Goal: Task Accomplishment & Management: Complete application form

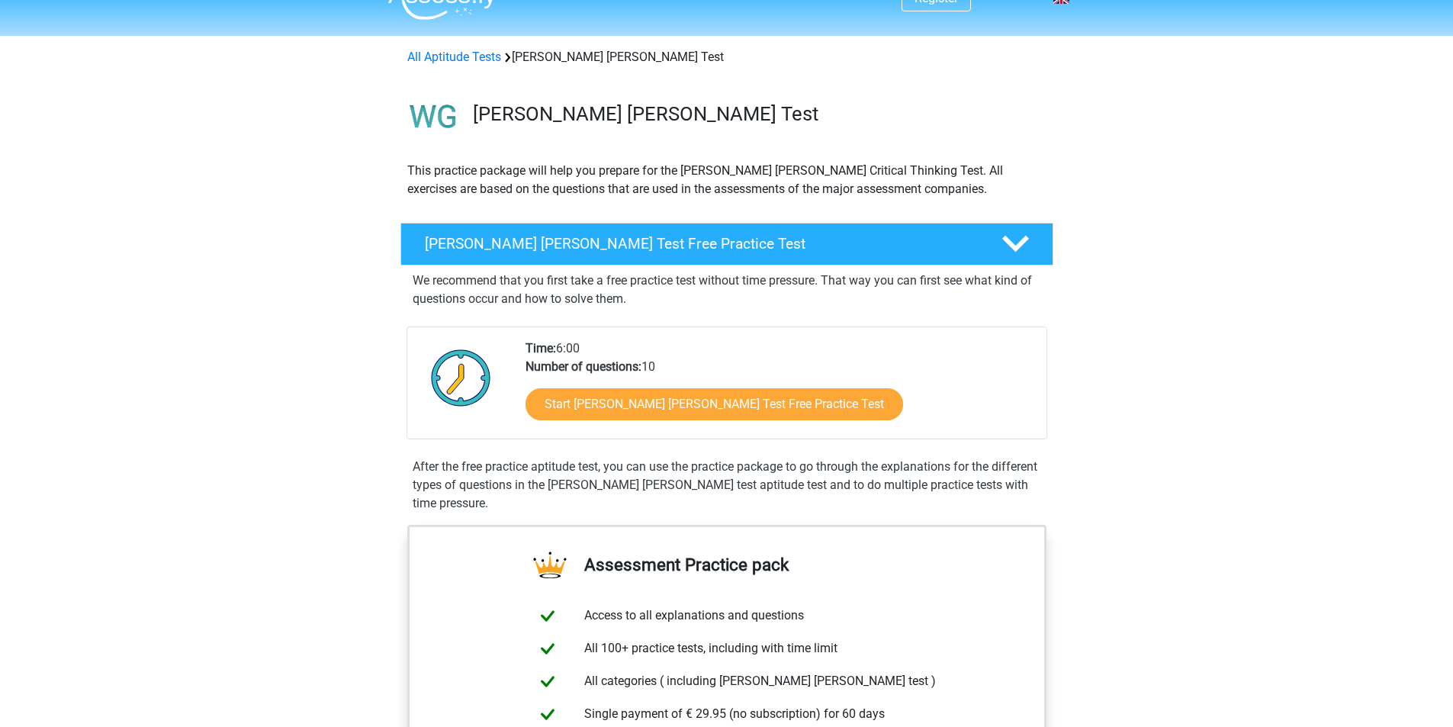
scroll to position [76, 0]
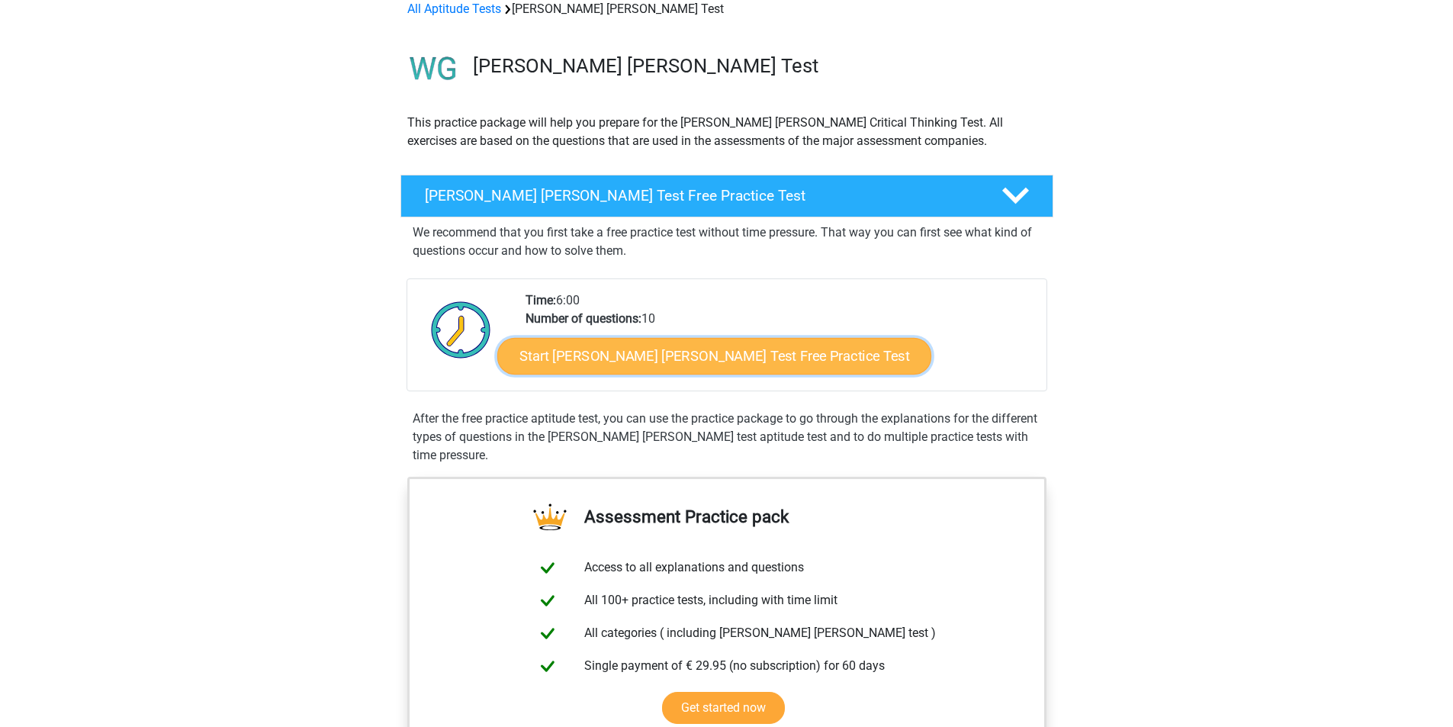
click at [687, 362] on link "Start Watson Glaser Test Free Practice Test" at bounding box center [714, 356] width 434 height 37
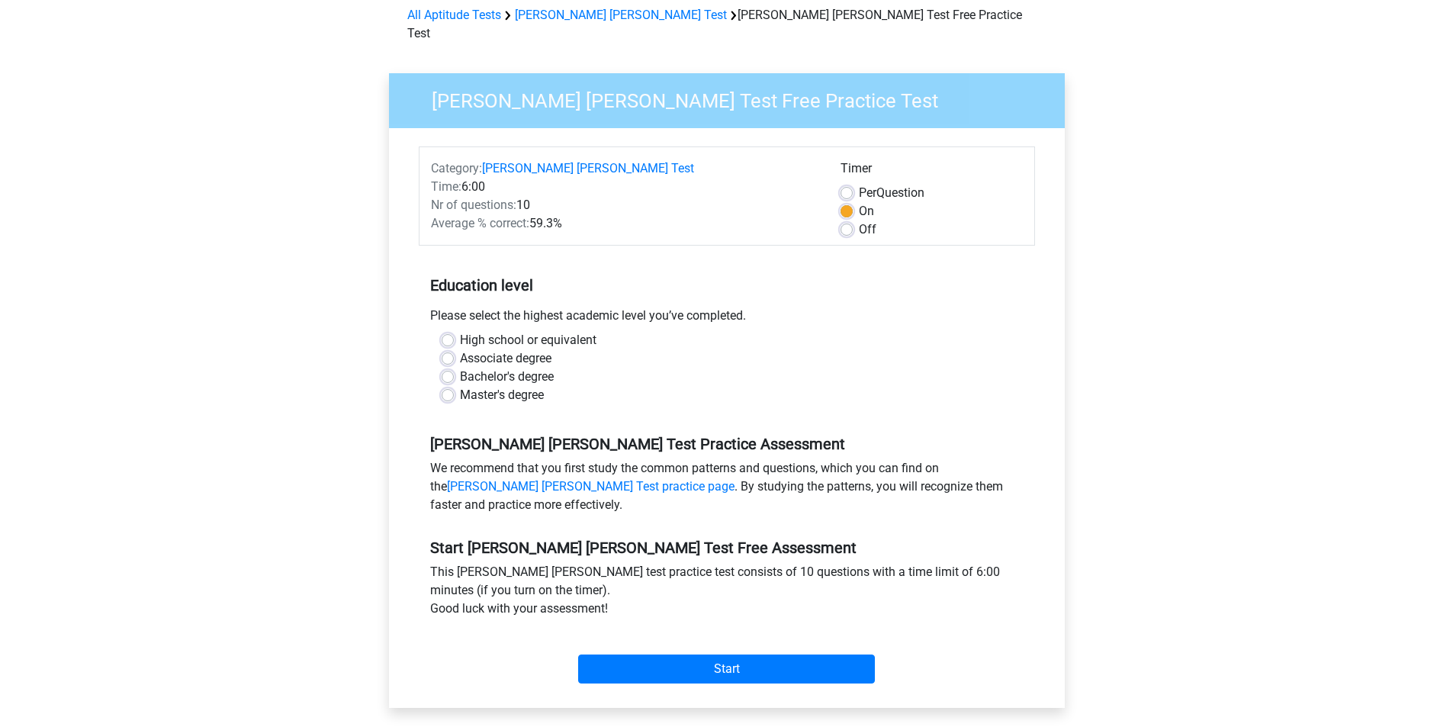
scroll to position [76, 0]
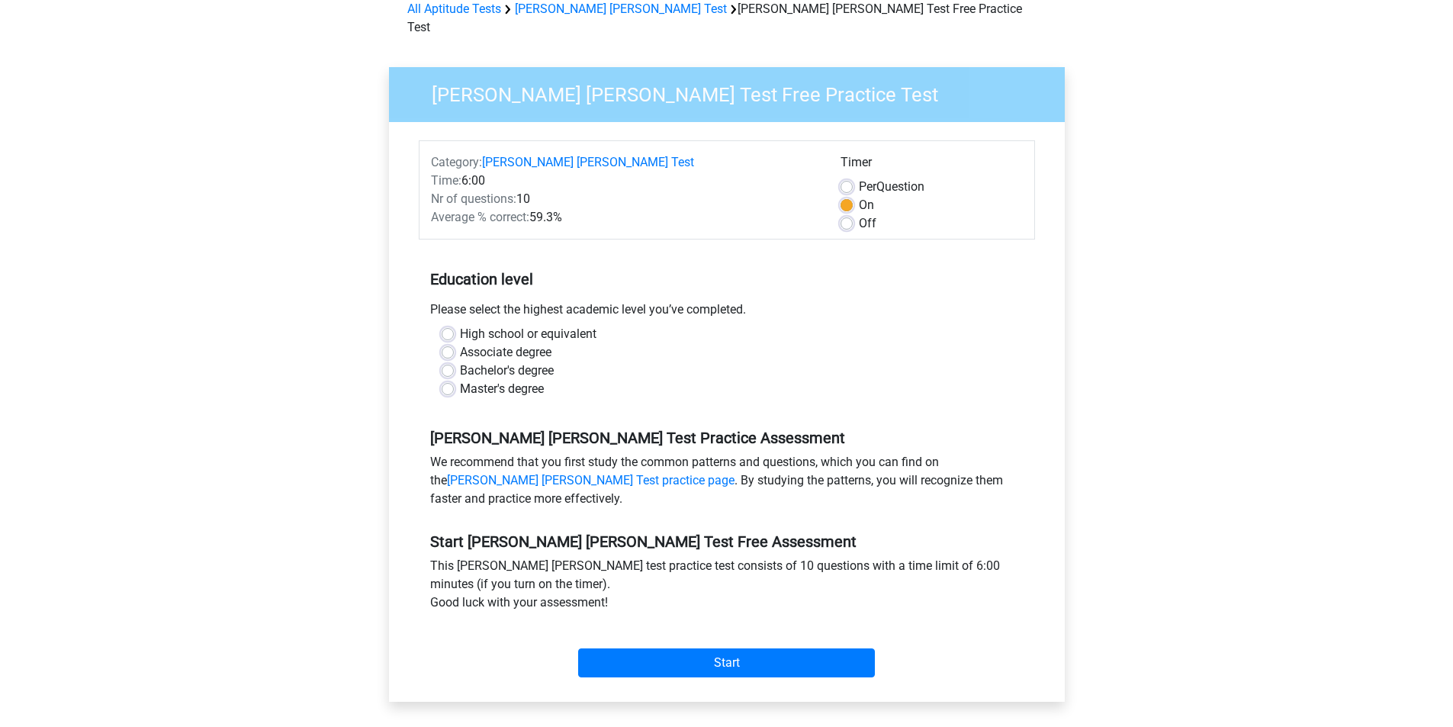
click at [460, 343] on label "Associate degree" at bounding box center [506, 352] width 92 height 18
click at [443, 343] on input "Associate degree" at bounding box center [448, 350] width 12 height 15
radio input "true"
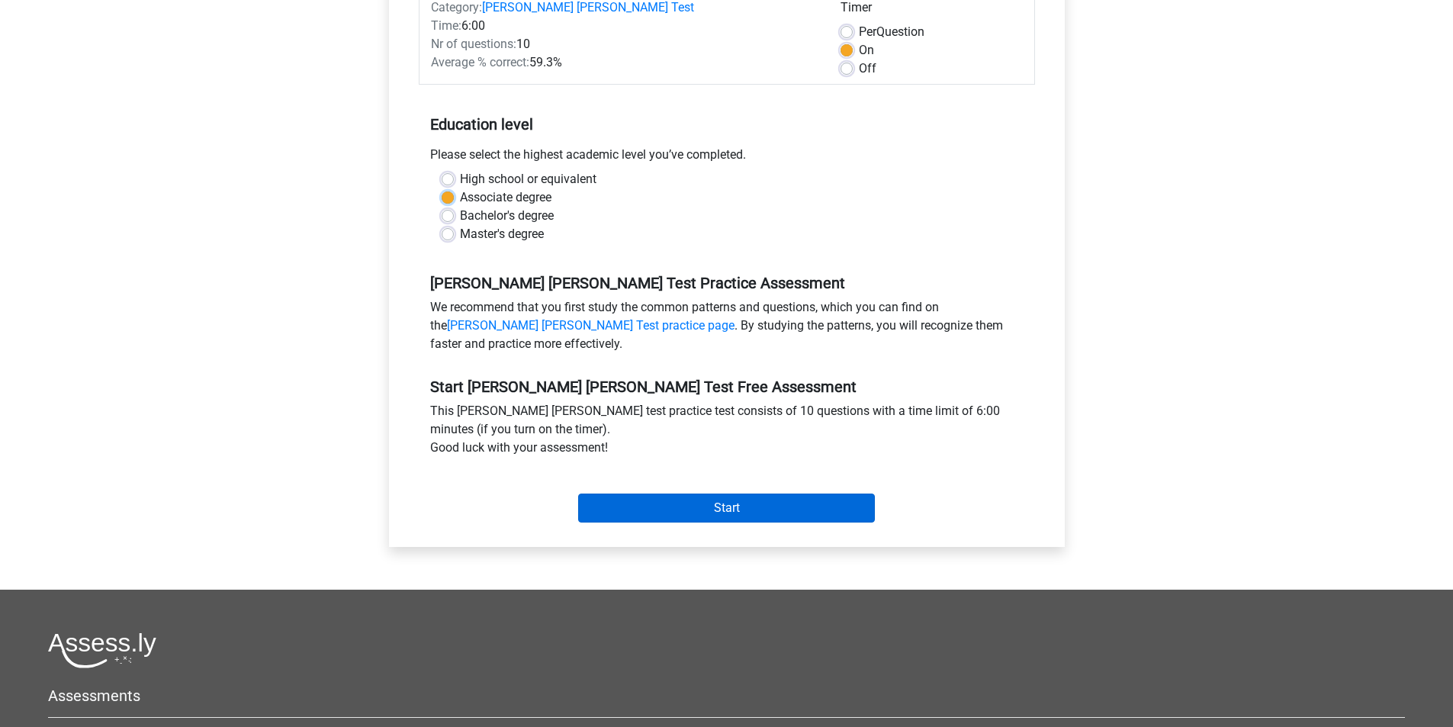
scroll to position [305, 0]
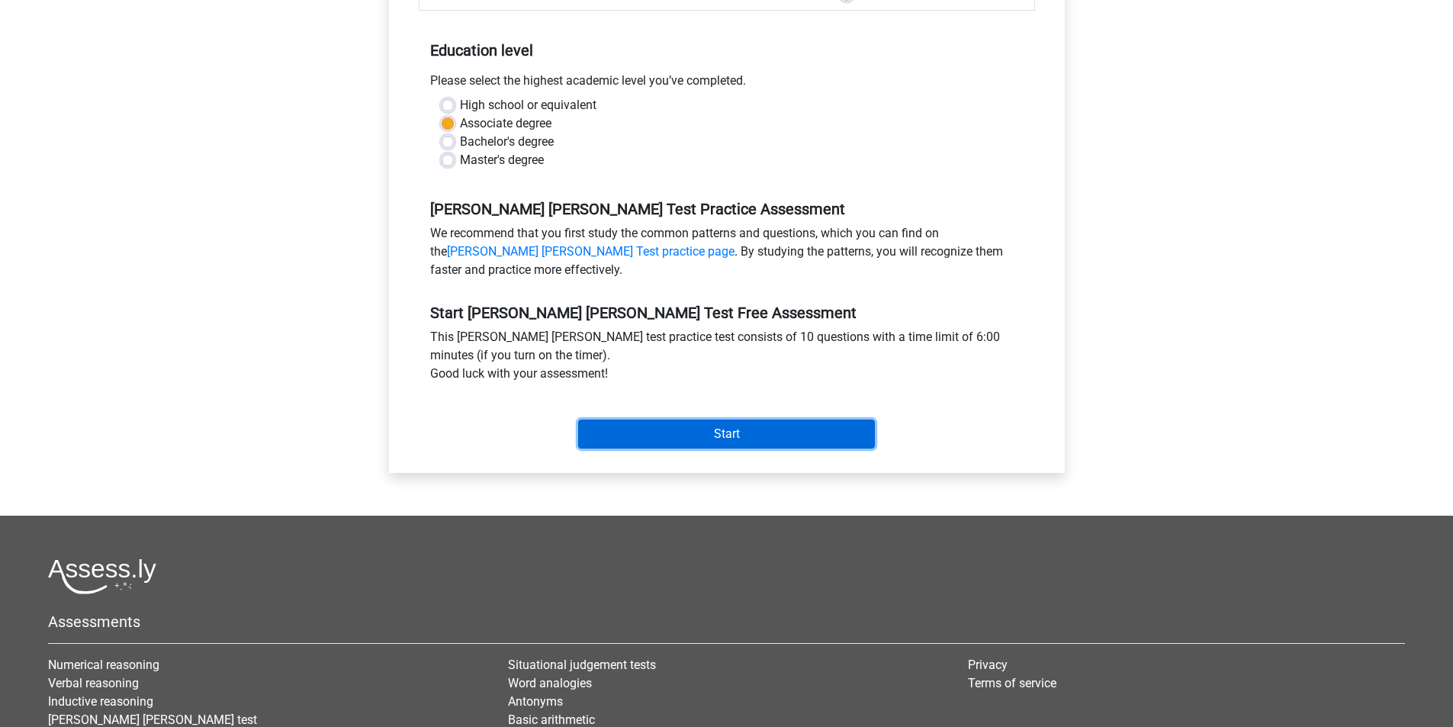
click at [739, 420] on input "Start" at bounding box center [726, 434] width 297 height 29
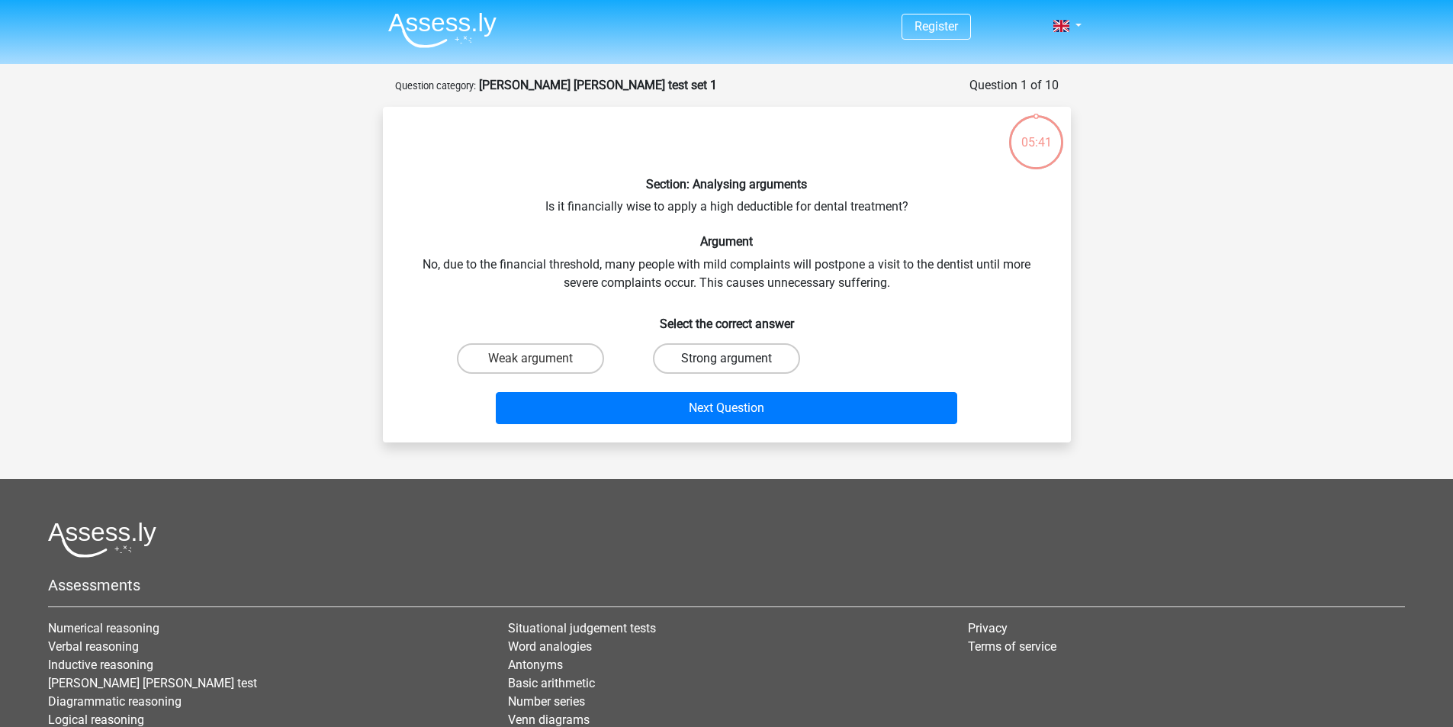
click at [737, 349] on label "Strong argument" at bounding box center [726, 358] width 147 height 31
click at [736, 359] on input "Strong argument" at bounding box center [731, 364] width 10 height 10
radio input "true"
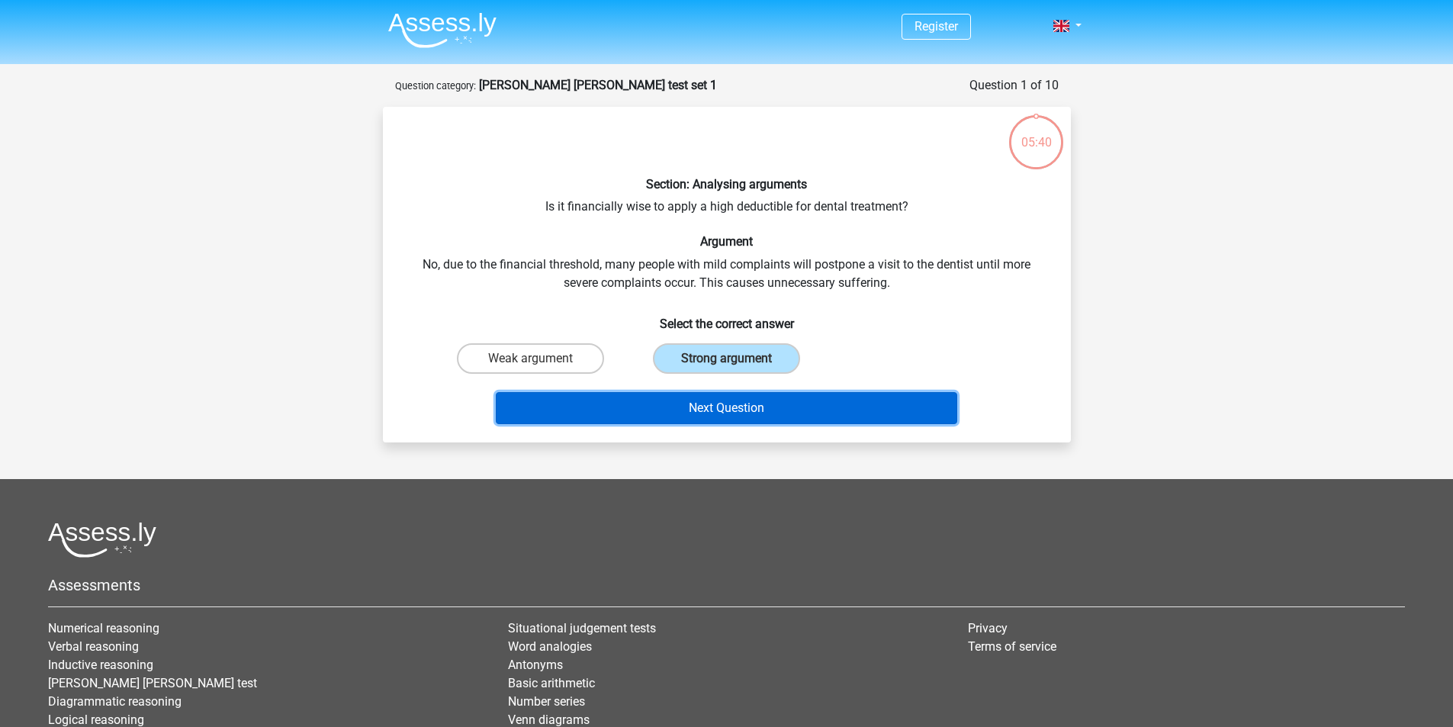
click at [737, 404] on button "Next Question" at bounding box center [727, 408] width 462 height 32
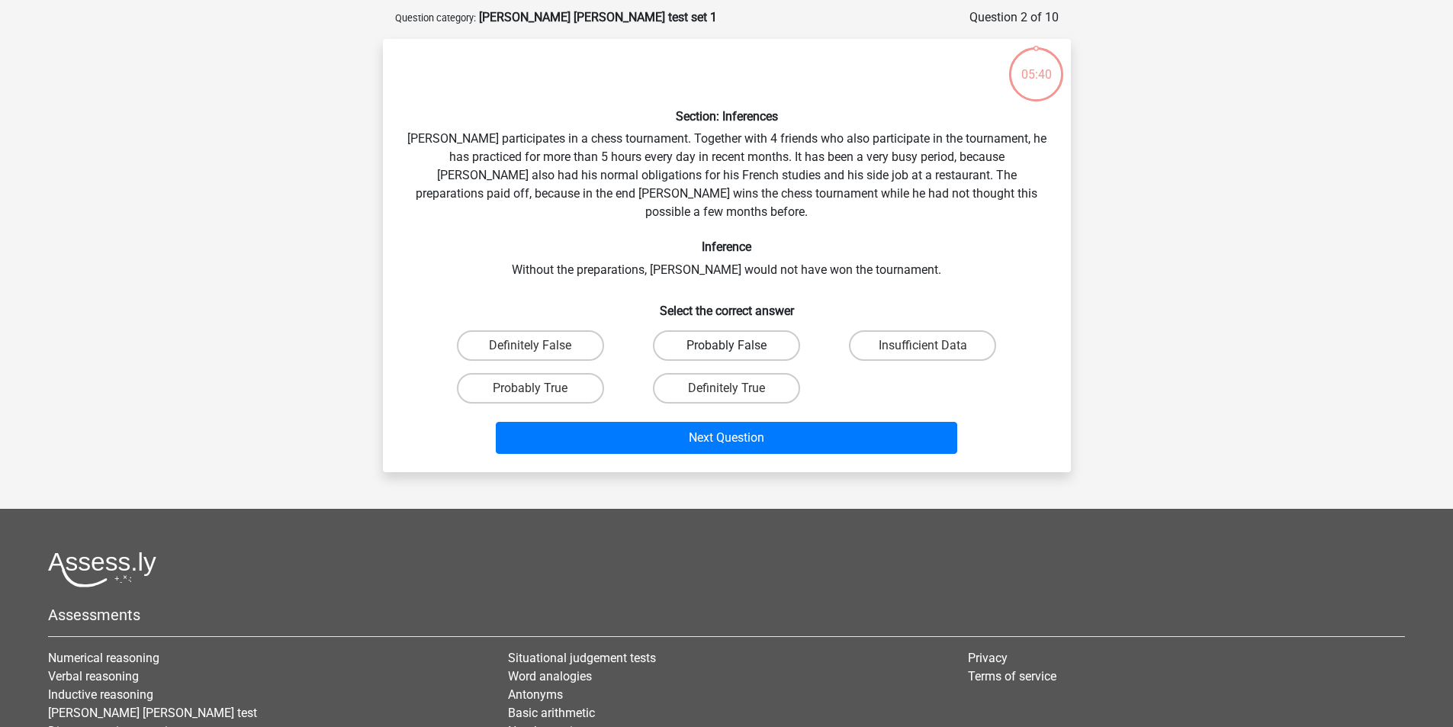
scroll to position [76, 0]
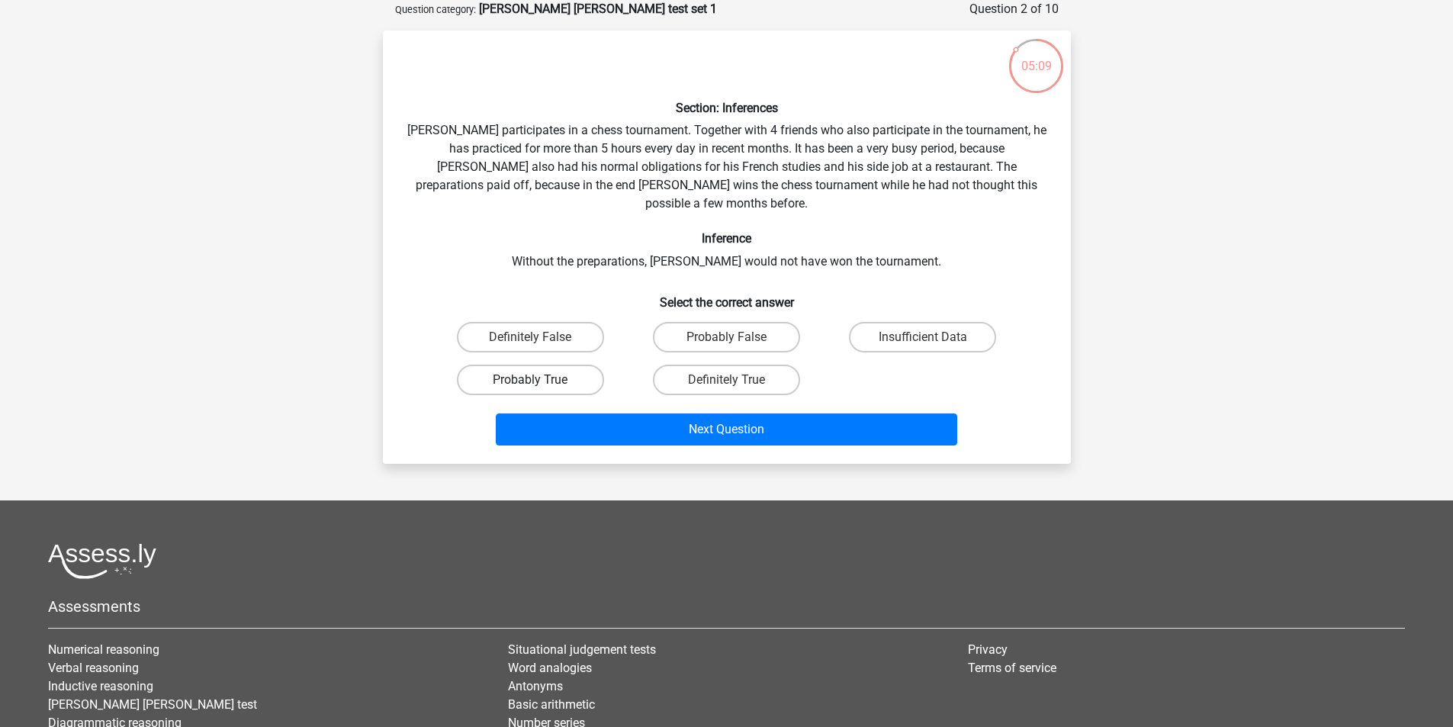
click at [581, 365] on label "Probably True" at bounding box center [530, 380] width 147 height 31
click at [540, 380] on input "Probably True" at bounding box center [535, 385] width 10 height 10
radio input "true"
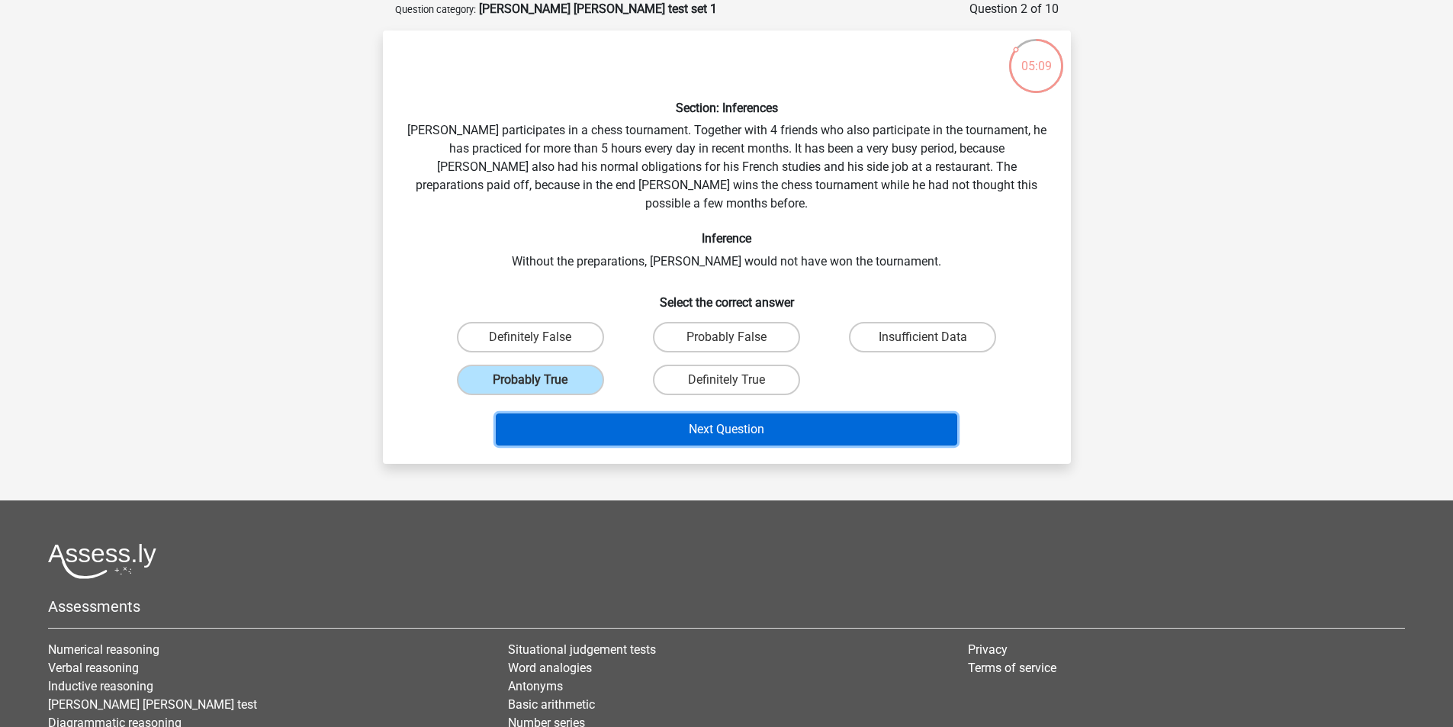
click at [729, 420] on button "Next Question" at bounding box center [727, 430] width 462 height 32
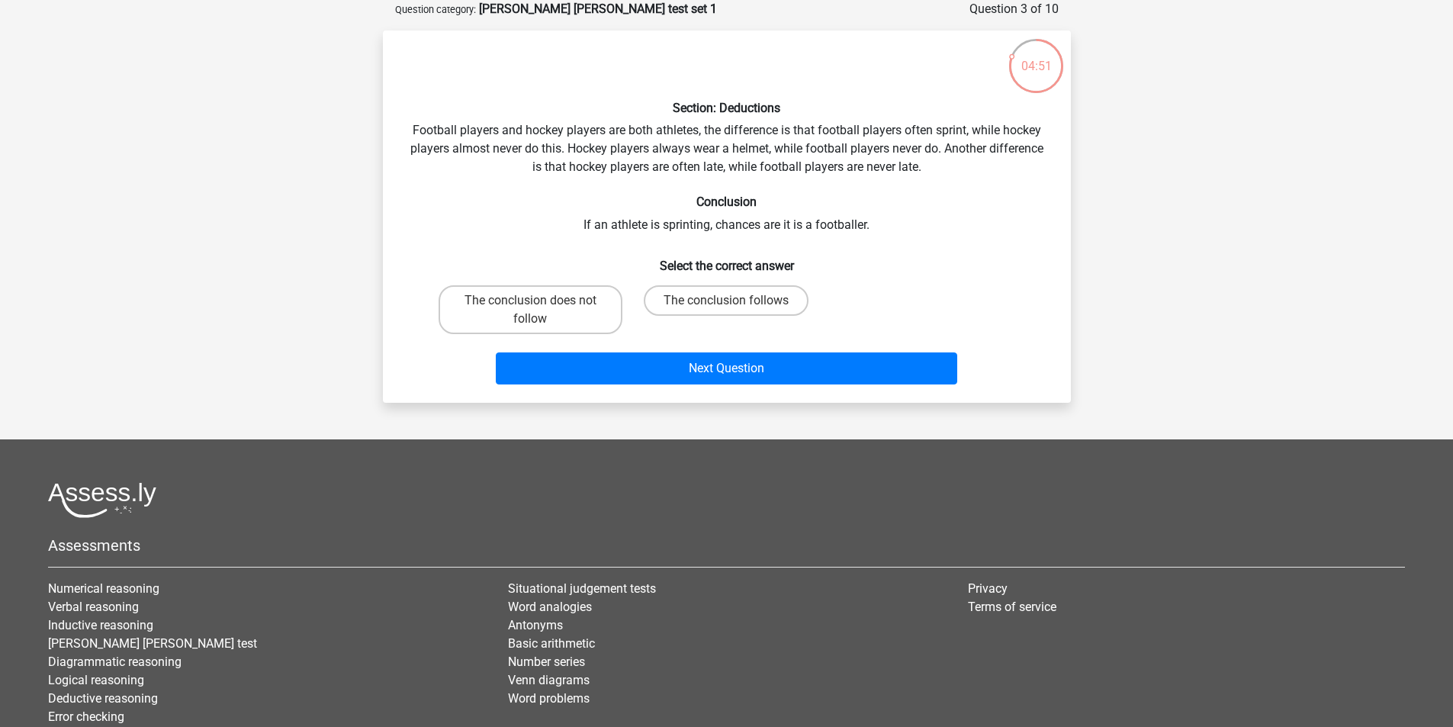
click at [540, 306] on input "The conclusion does not follow" at bounding box center [535, 306] width 10 height 10
radio input "true"
click at [721, 298] on label "The conclusion follows" at bounding box center [726, 300] width 165 height 31
click at [726, 301] on input "The conclusion follows" at bounding box center [731, 306] width 10 height 10
radio input "true"
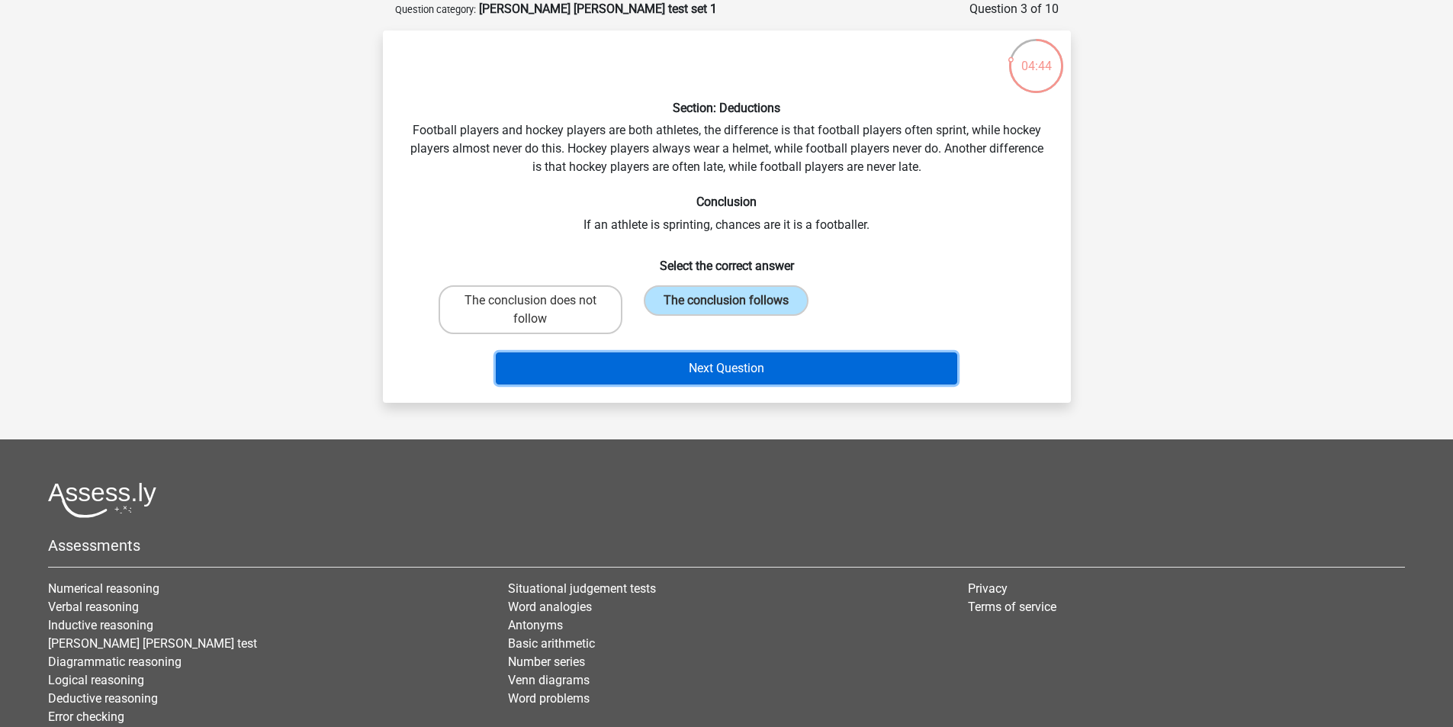
click at [814, 358] on button "Next Question" at bounding box center [727, 368] width 462 height 32
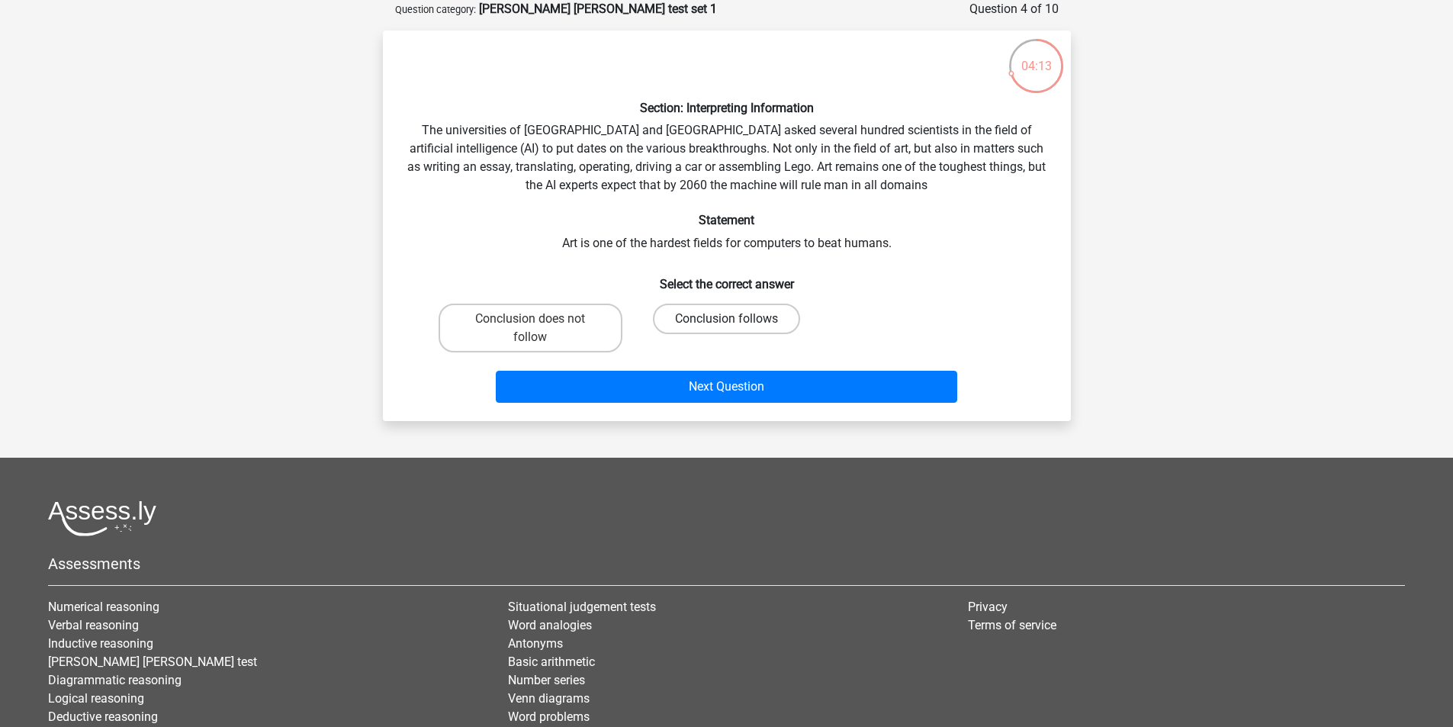
click at [687, 308] on label "Conclusion follows" at bounding box center [726, 319] width 147 height 31
click at [726, 319] on input "Conclusion follows" at bounding box center [731, 324] width 10 height 10
radio input "true"
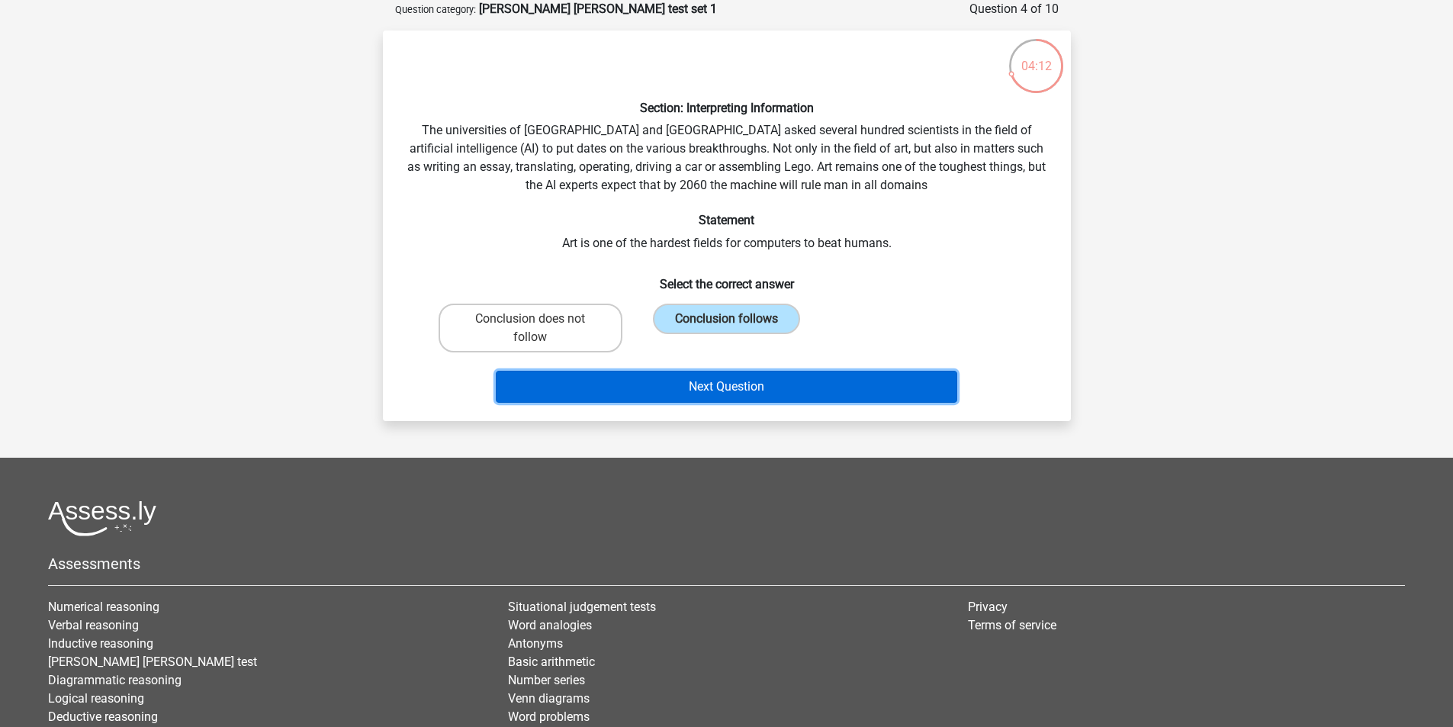
click at [718, 377] on button "Next Question" at bounding box center [727, 387] width 462 height 32
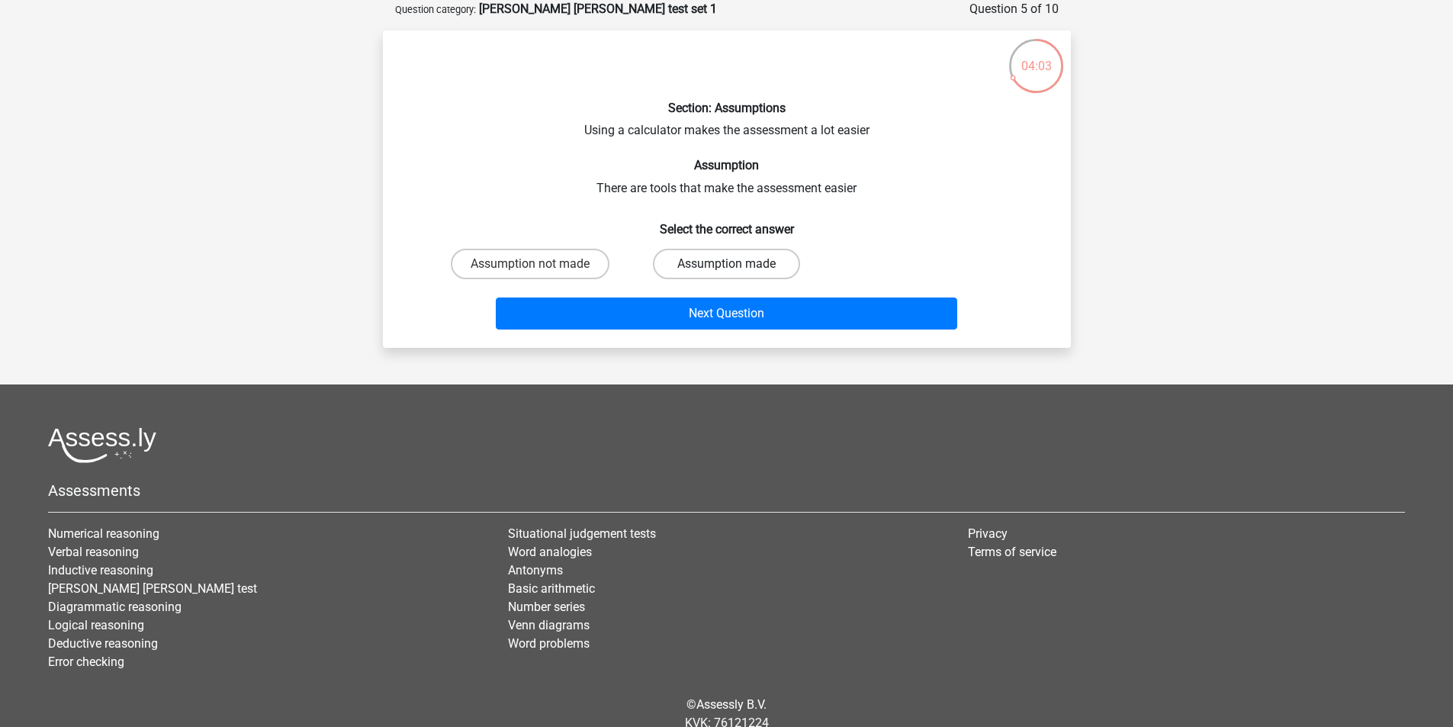
click at [693, 269] on label "Assumption made" at bounding box center [726, 264] width 147 height 31
click at [726, 269] on input "Assumption made" at bounding box center [731, 269] width 10 height 10
radio input "true"
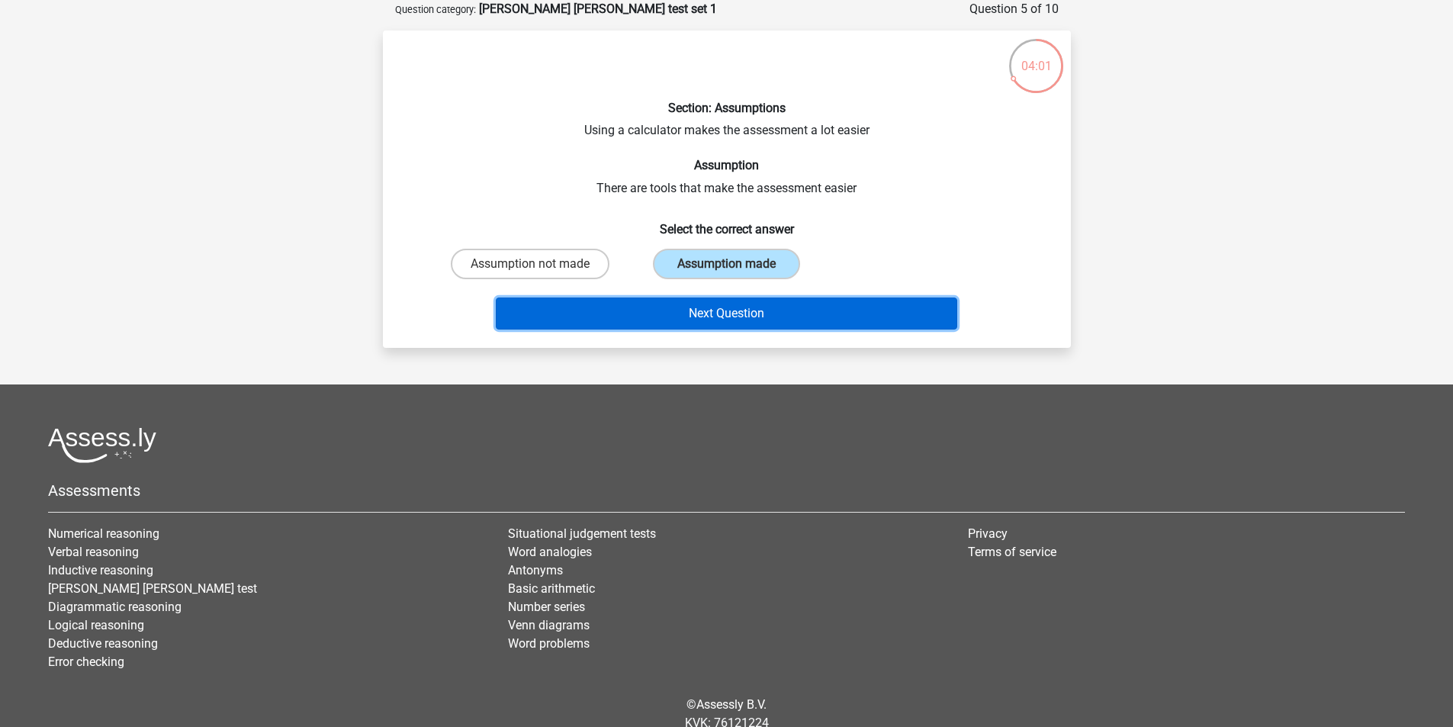
click at [780, 320] on button "Next Question" at bounding box center [727, 314] width 462 height 32
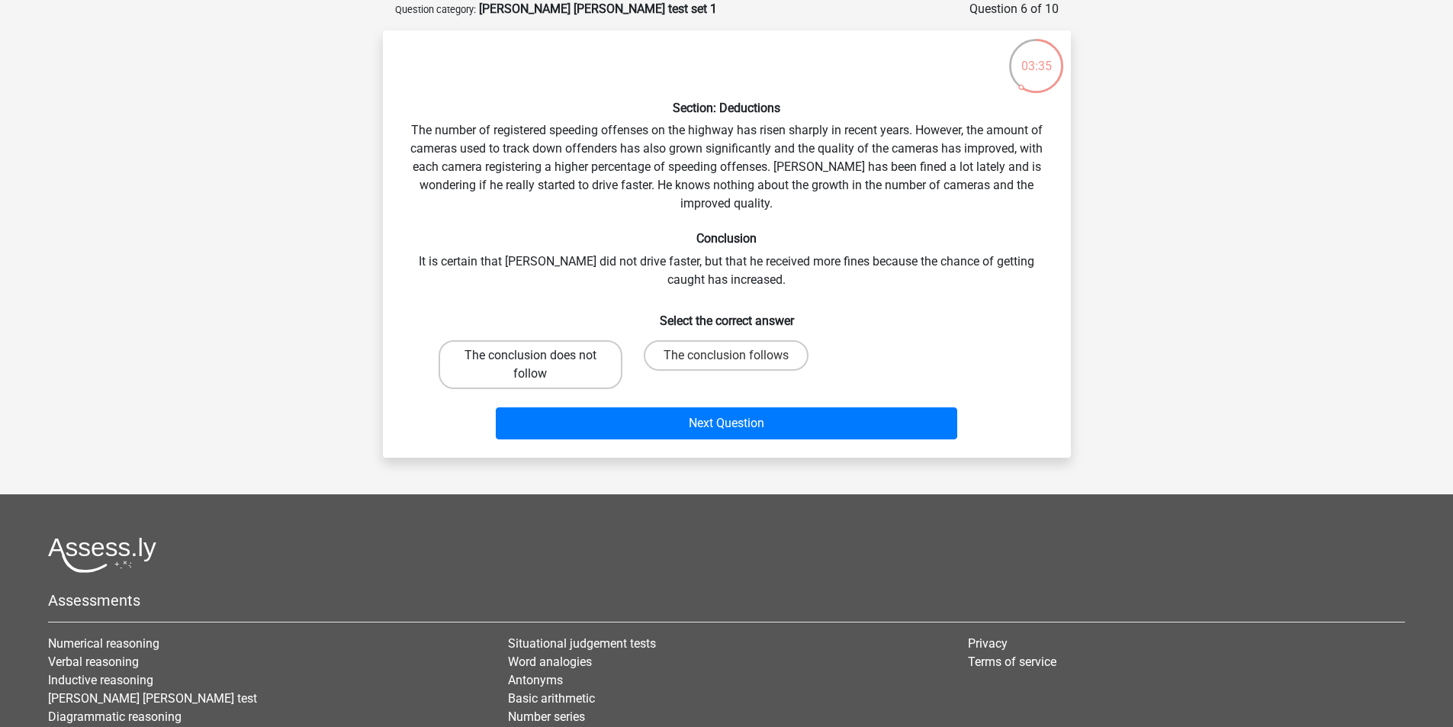
click at [546, 351] on label "The conclusion does not follow" at bounding box center [531, 364] width 184 height 49
click at [540, 356] on input "The conclusion does not follow" at bounding box center [535, 361] width 10 height 10
radio input "true"
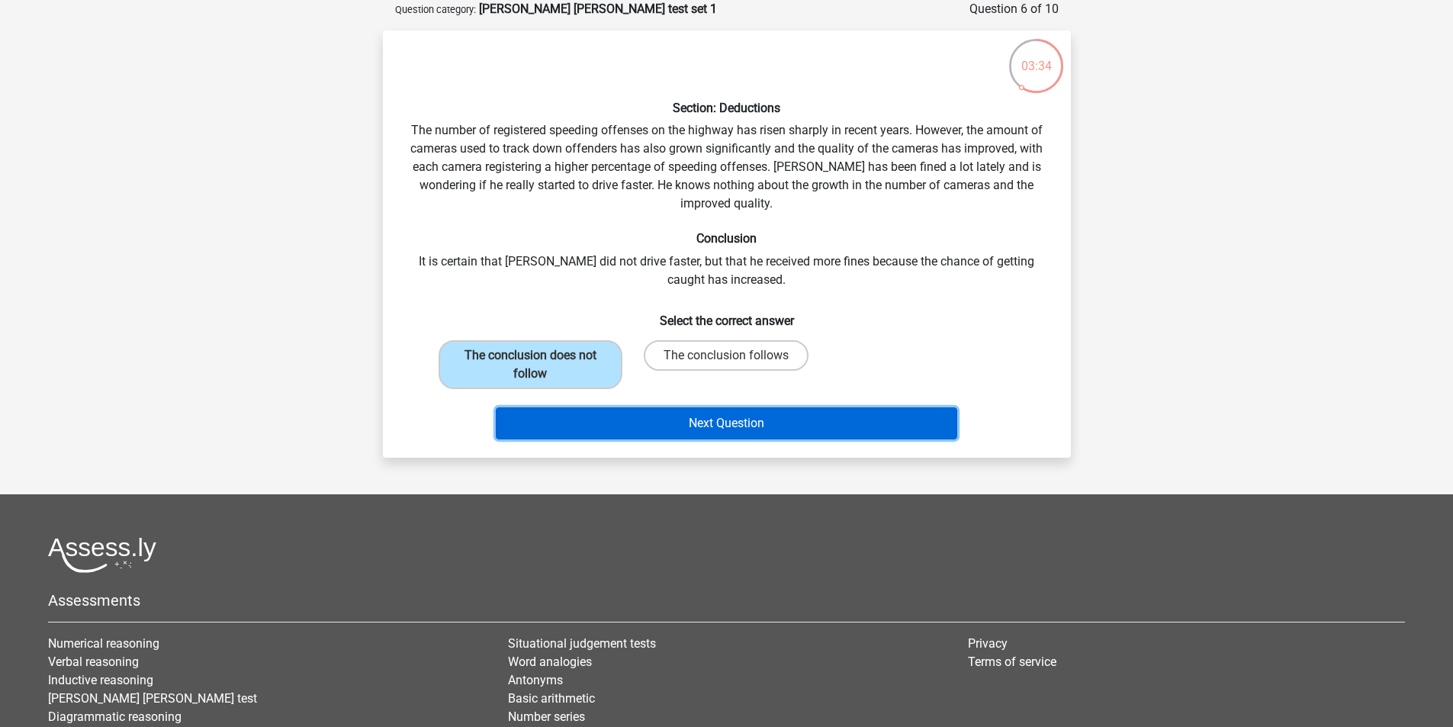
click at [648, 433] on button "Next Question" at bounding box center [727, 423] width 462 height 32
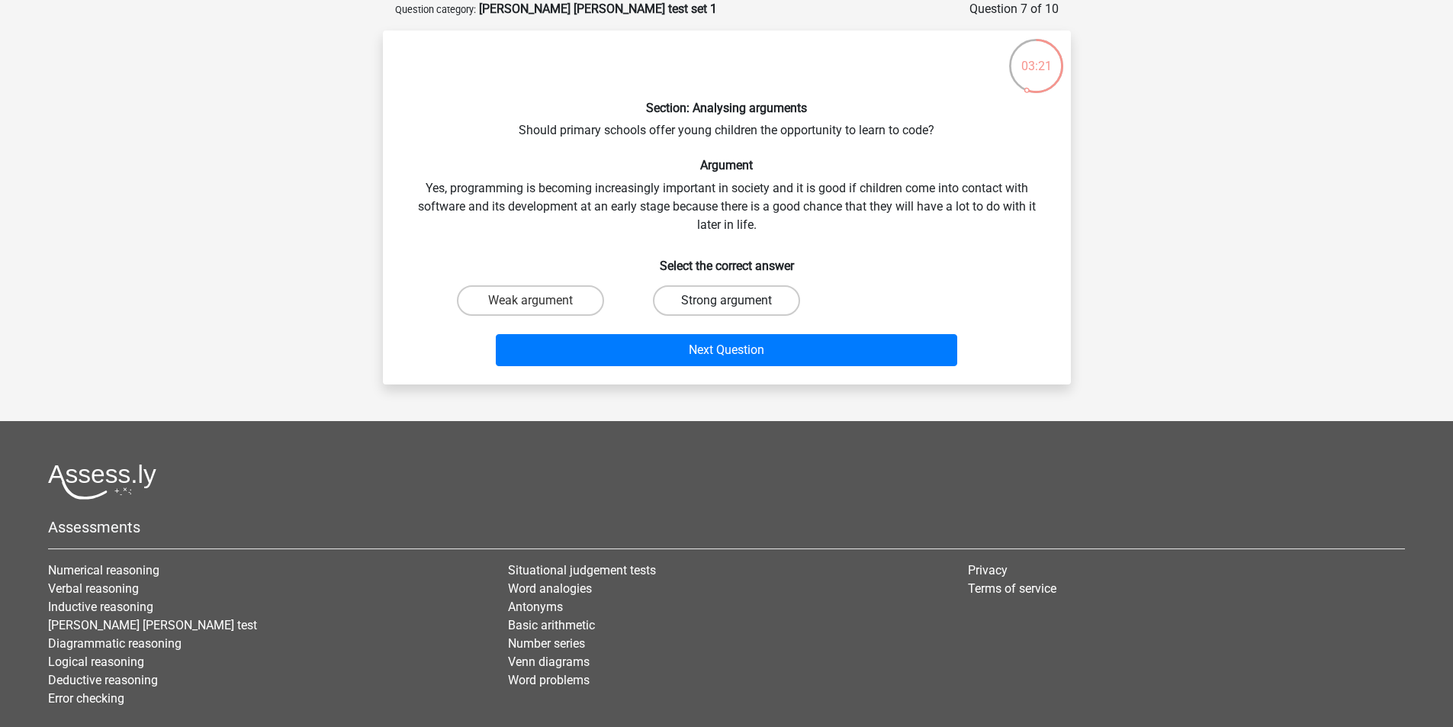
click at [745, 302] on label "Strong argument" at bounding box center [726, 300] width 147 height 31
click at [736, 302] on input "Strong argument" at bounding box center [731, 306] width 10 height 10
radio input "true"
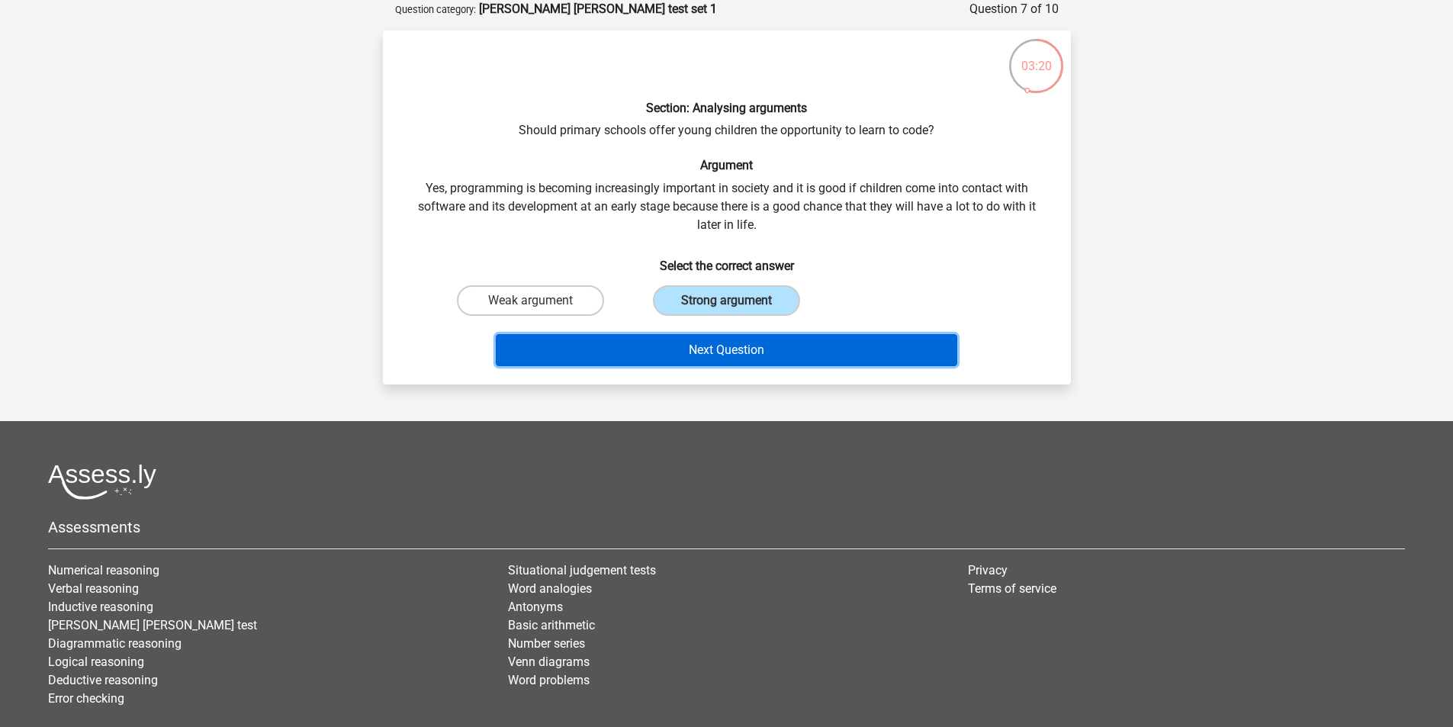
click at [761, 351] on button "Next Question" at bounding box center [727, 350] width 462 height 32
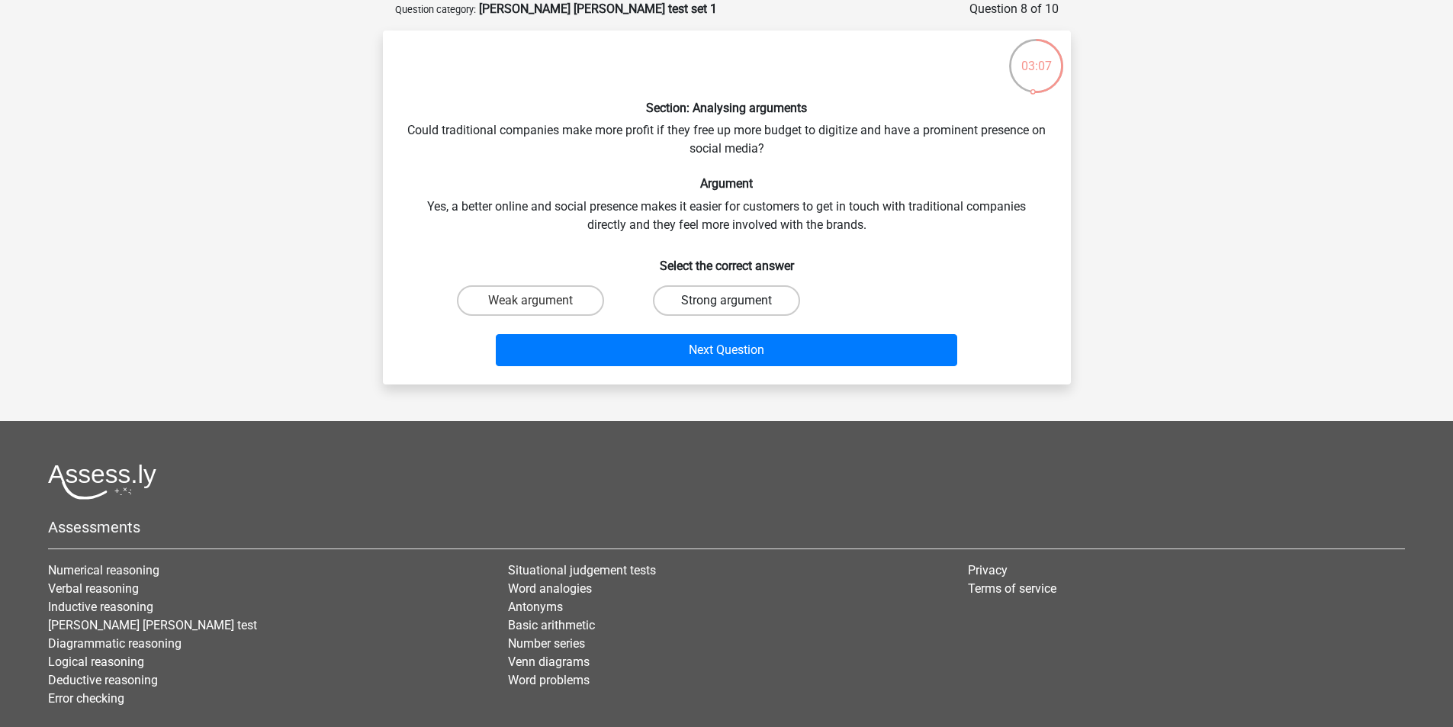
click at [742, 293] on label "Strong argument" at bounding box center [726, 300] width 147 height 31
click at [736, 301] on input "Strong argument" at bounding box center [731, 306] width 10 height 10
radio input "true"
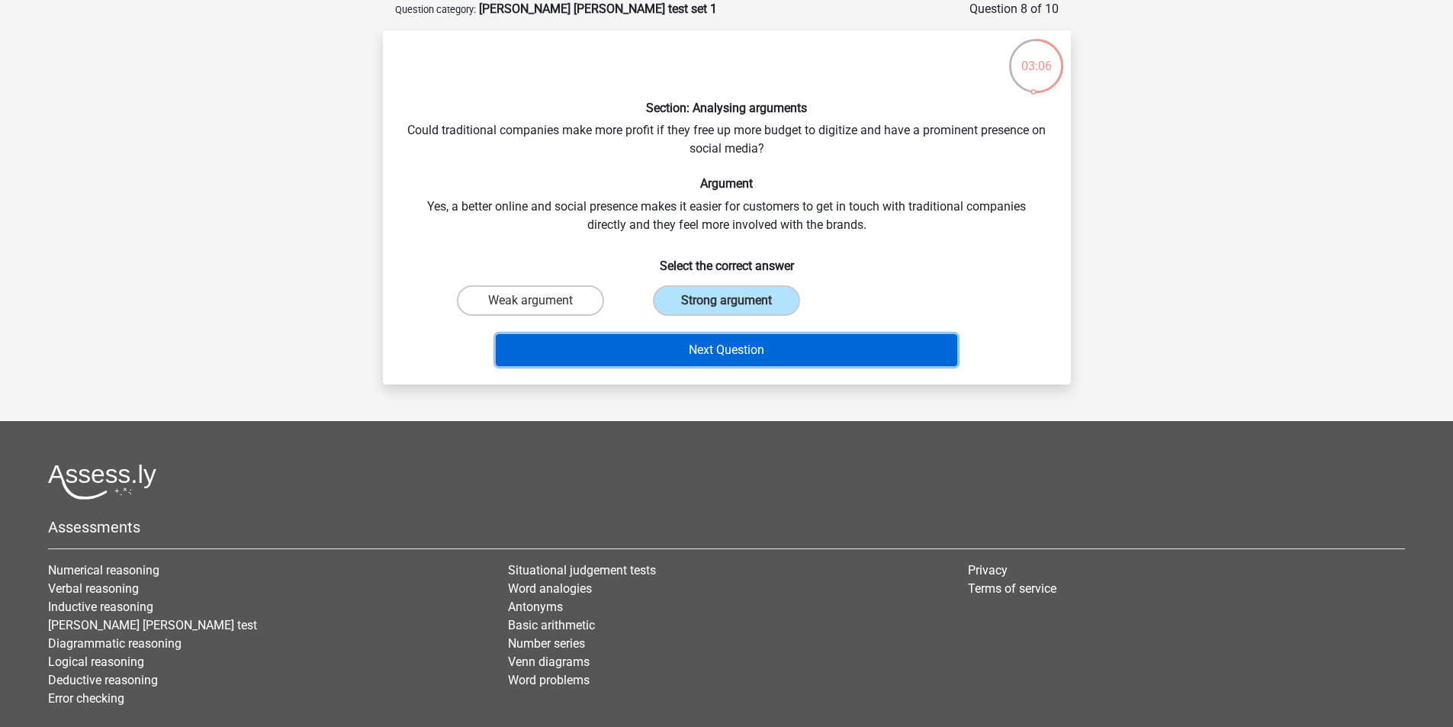
click at [745, 353] on button "Next Question" at bounding box center [727, 350] width 462 height 32
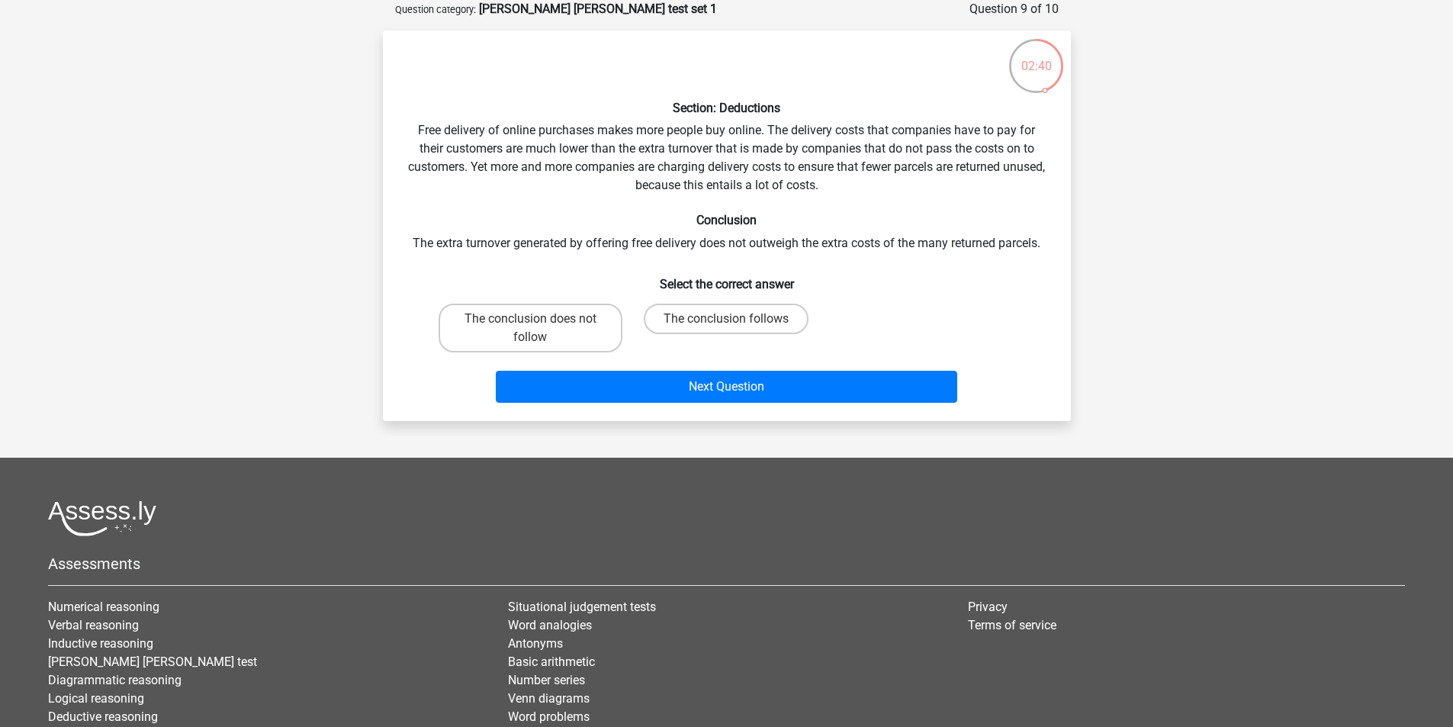
drag, startPoint x: 672, startPoint y: 329, endPoint x: 694, endPoint y: 364, distance: 41.5
click at [679, 330] on label "The conclusion follows" at bounding box center [726, 319] width 165 height 31
click at [726, 329] on input "The conclusion follows" at bounding box center [731, 324] width 10 height 10
radio input "true"
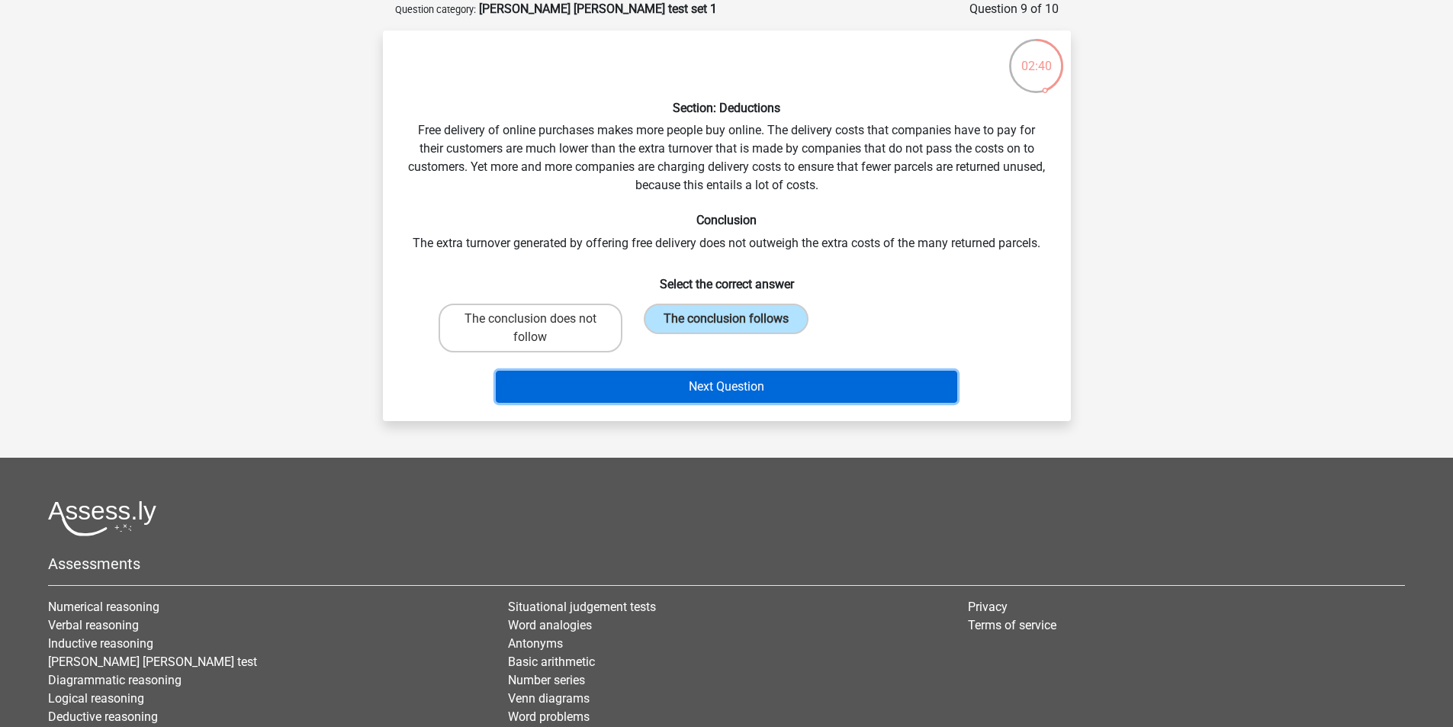
click at [705, 385] on button "Next Question" at bounding box center [727, 387] width 462 height 32
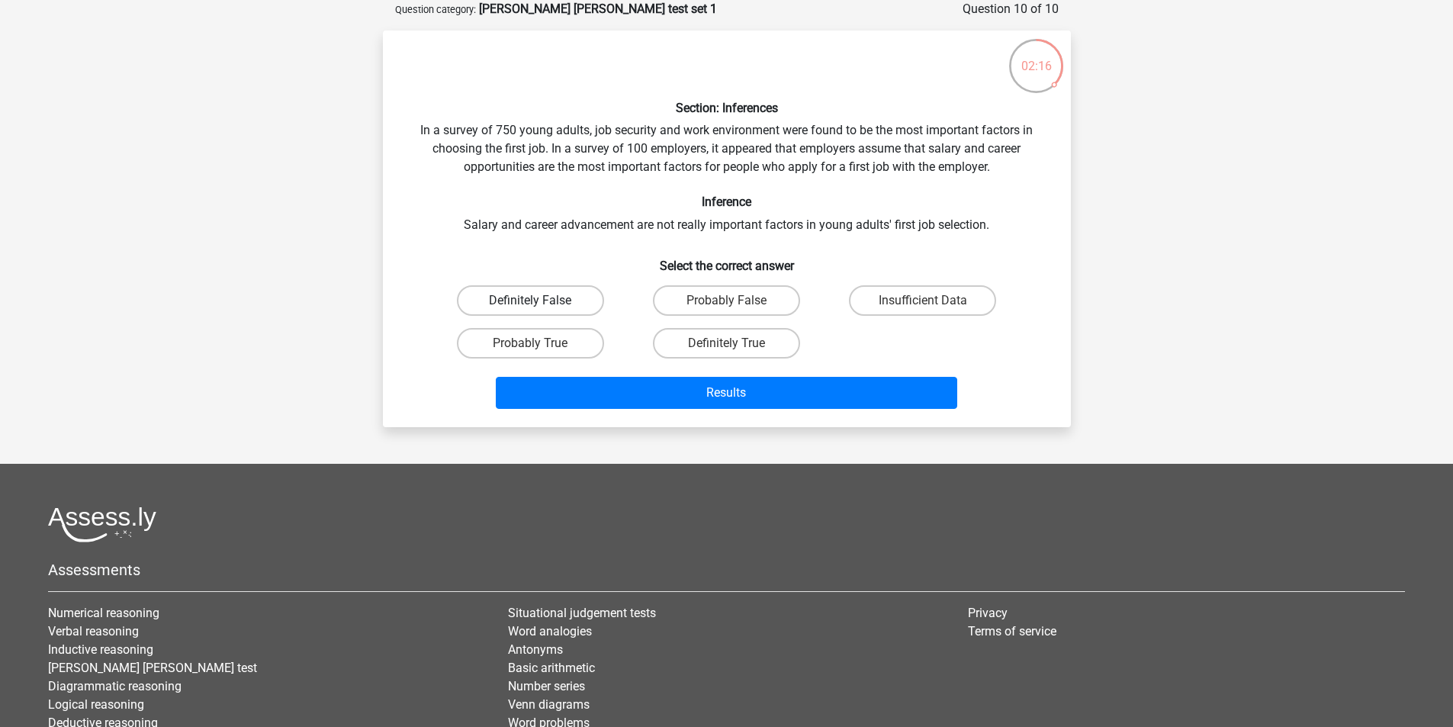
click at [557, 289] on label "Definitely False" at bounding box center [530, 300] width 147 height 31
click at [540, 301] on input "Definitely False" at bounding box center [535, 306] width 10 height 10
radio input "true"
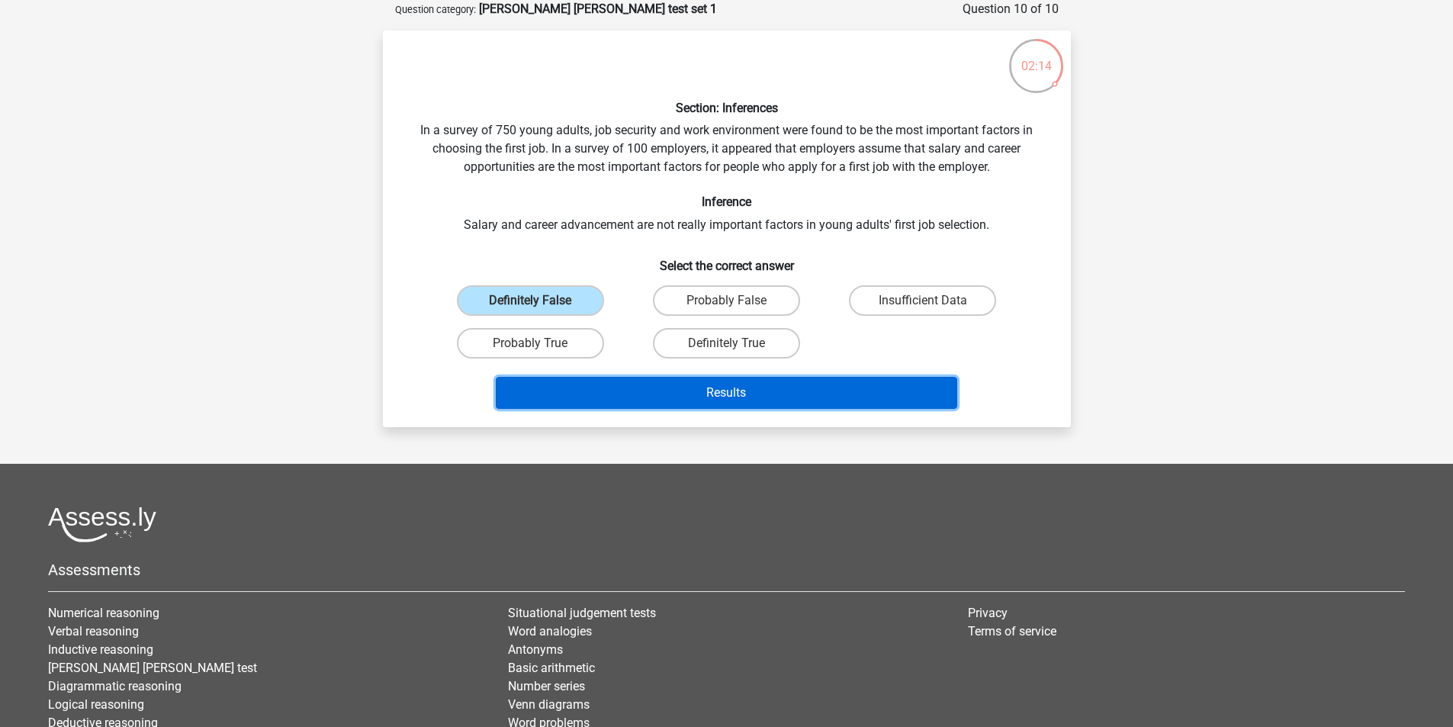
click at [694, 398] on button "Results" at bounding box center [727, 393] width 462 height 32
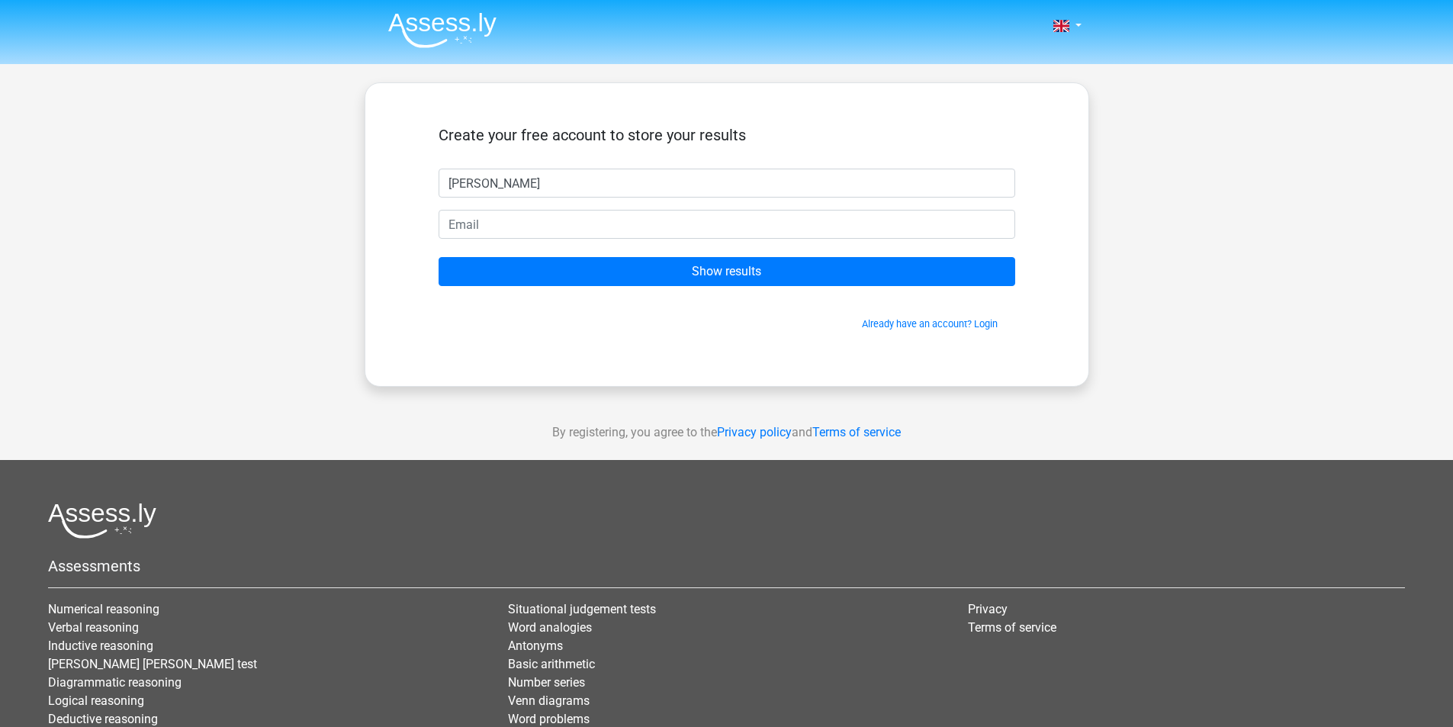
type input "[PERSON_NAME]"
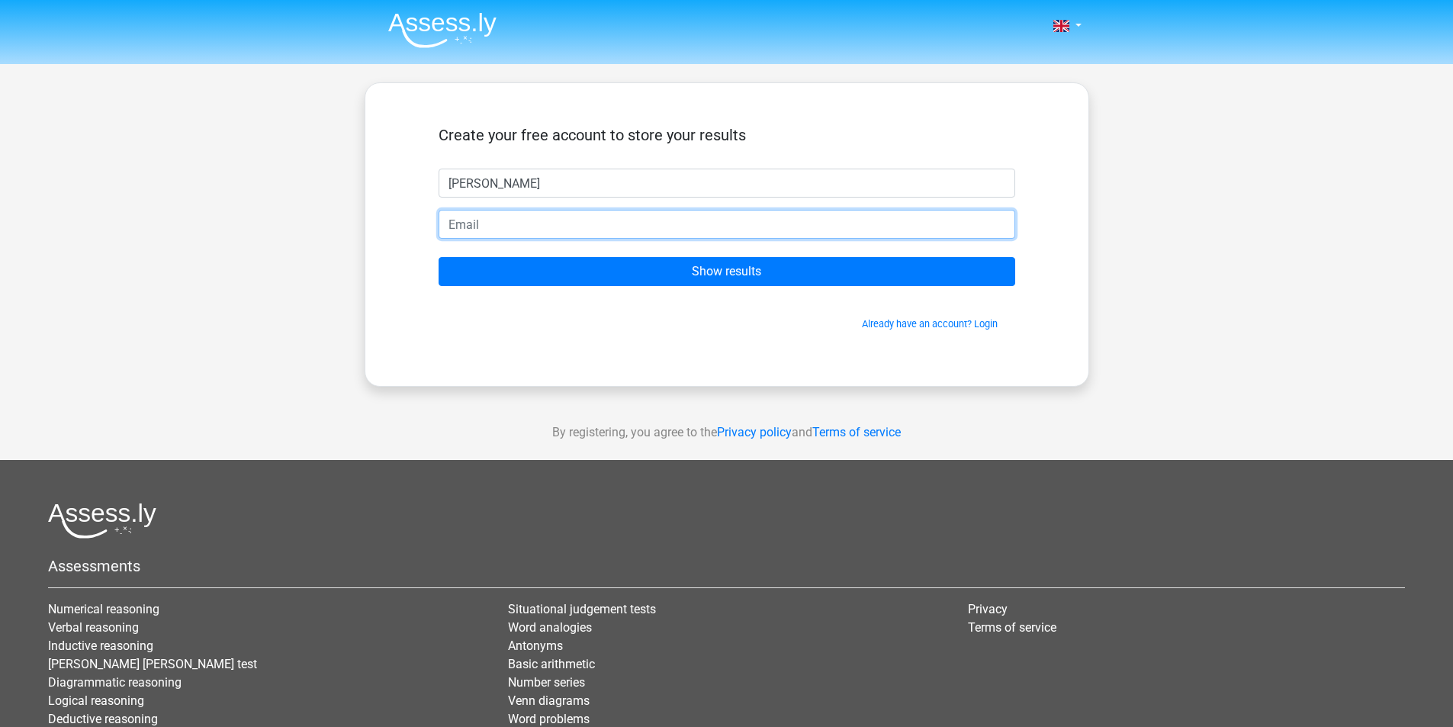
click at [750, 230] on input "email" at bounding box center [727, 224] width 577 height 29
type input "[PERSON_NAME][EMAIL_ADDRESS][DOMAIN_NAME]"
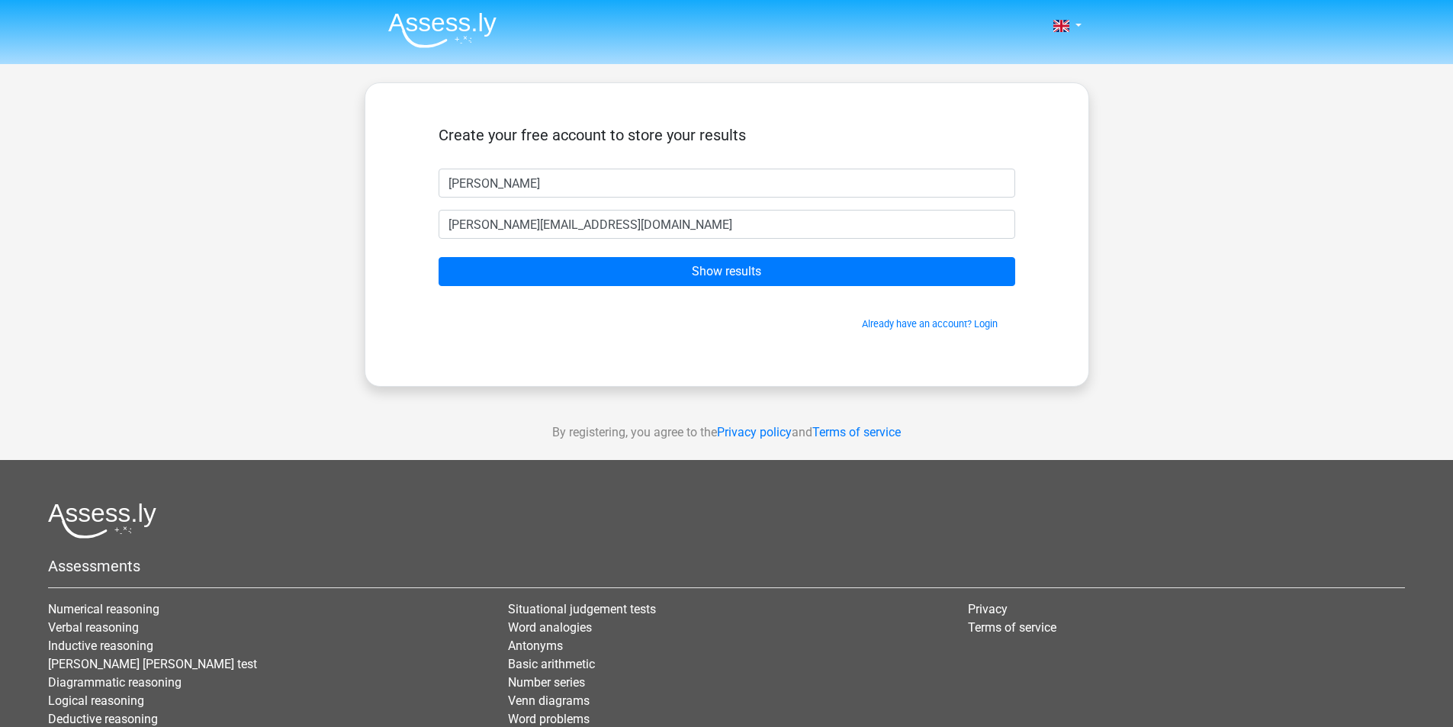
click at [583, 346] on div "Create your free account to store your results James [EMAIL_ADDRESS][DOMAIN_NAM…" at bounding box center [727, 235] width 650 height 230
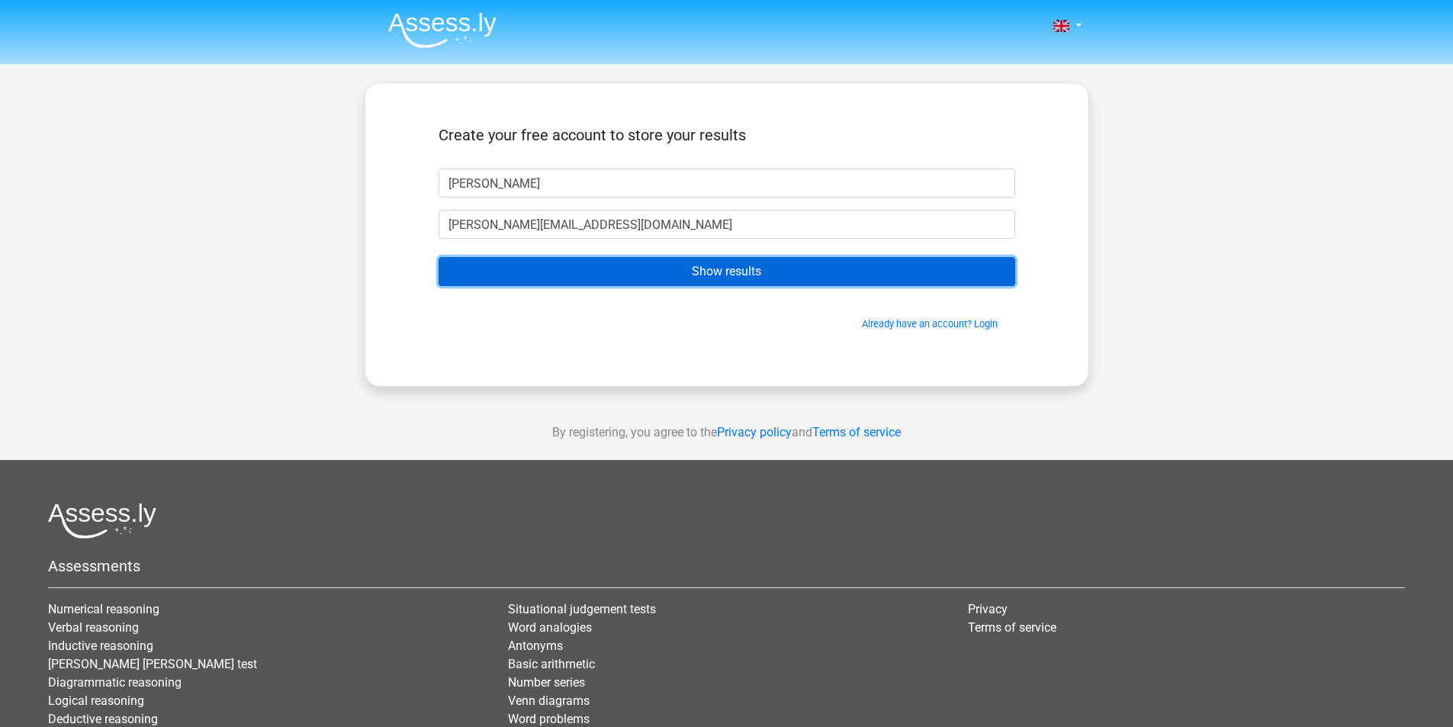
click at [736, 278] on input "Show results" at bounding box center [727, 271] width 577 height 29
